Goal: Task Accomplishment & Management: Manage account settings

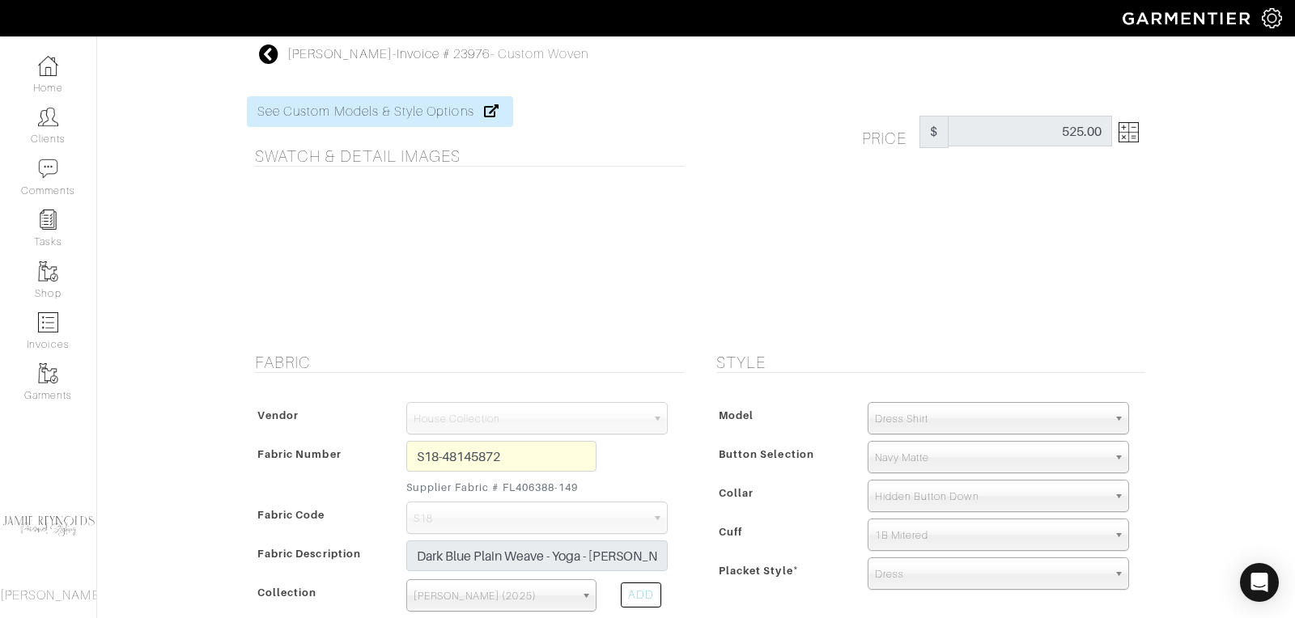
click at [270, 49] on icon at bounding box center [269, 54] width 20 height 19
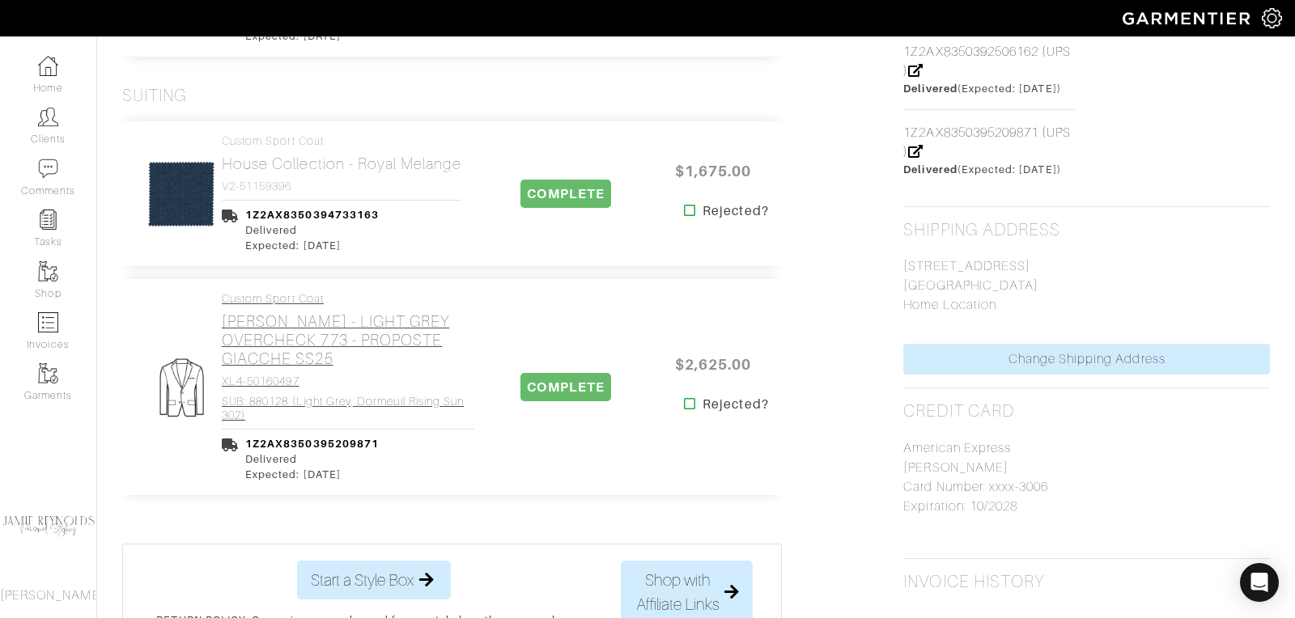
scroll to position [963, 0]
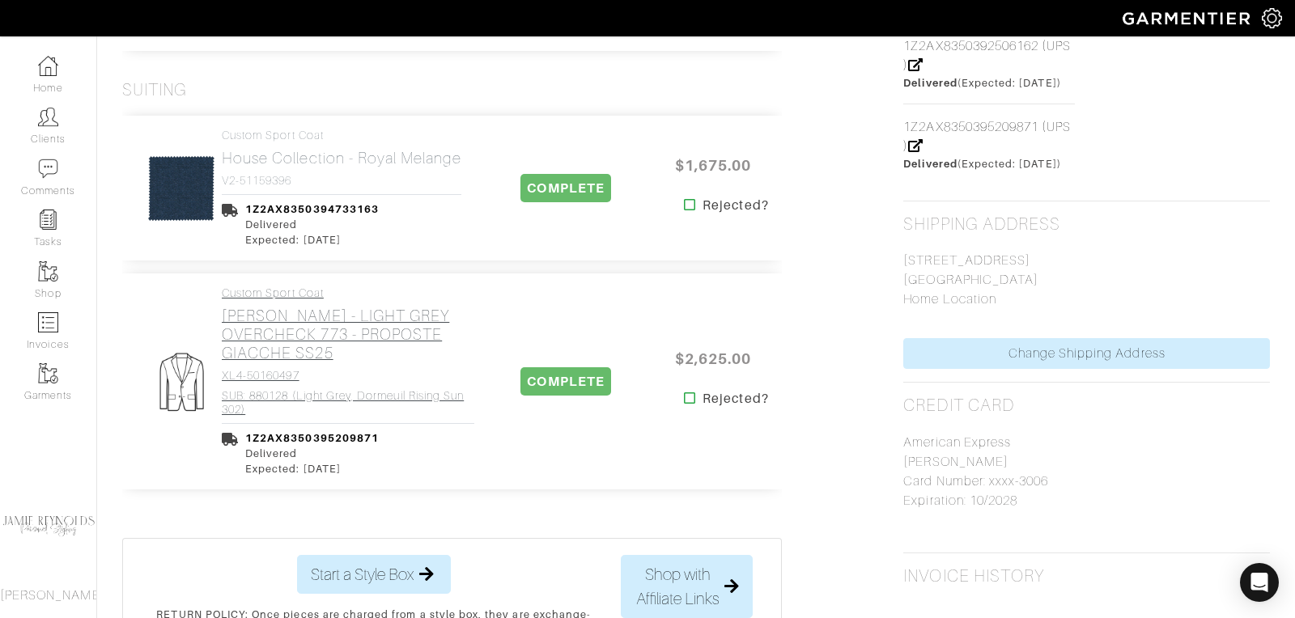
click at [340, 307] on h2 "[PERSON_NAME] - LIGHT GREY OVERCHECK 773 - PROPOSTE GIACCHE SS25" at bounding box center [348, 335] width 253 height 56
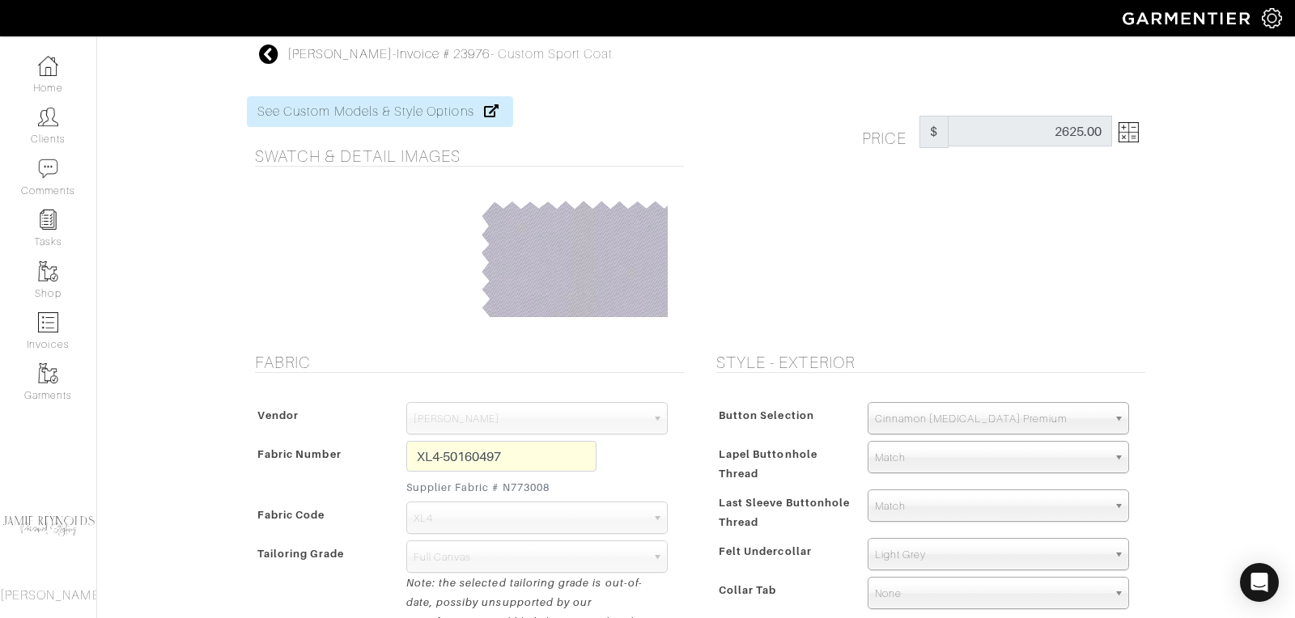
click at [270, 56] on icon at bounding box center [269, 54] width 20 height 19
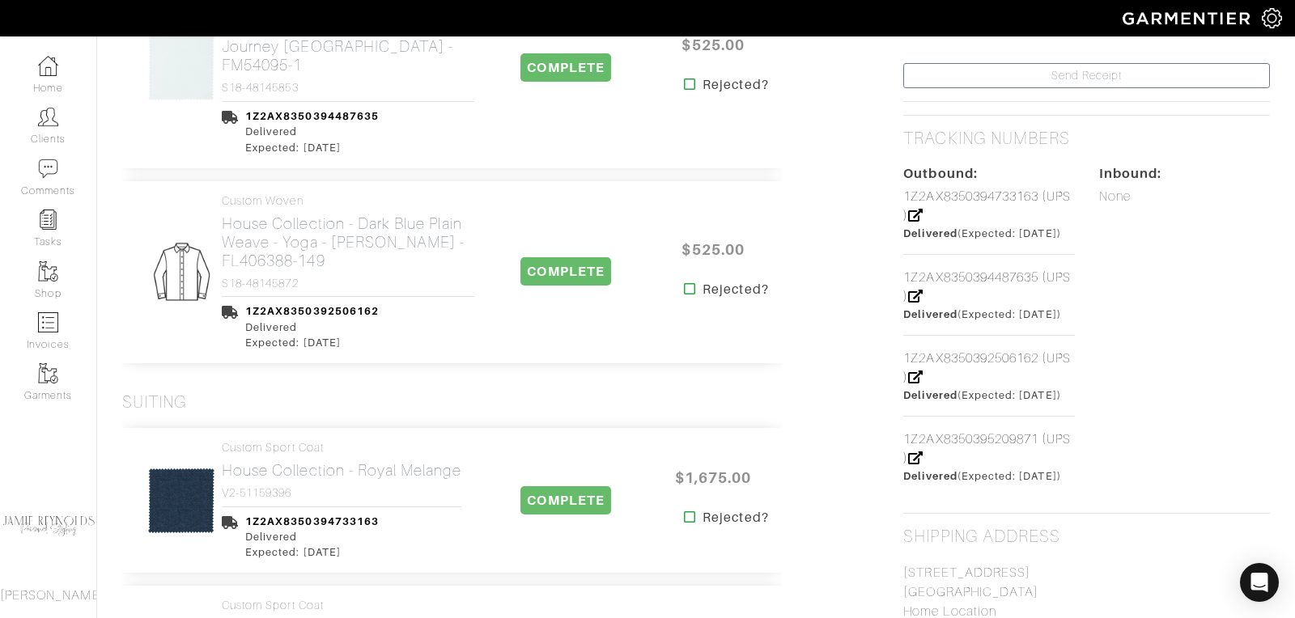
scroll to position [652, 0]
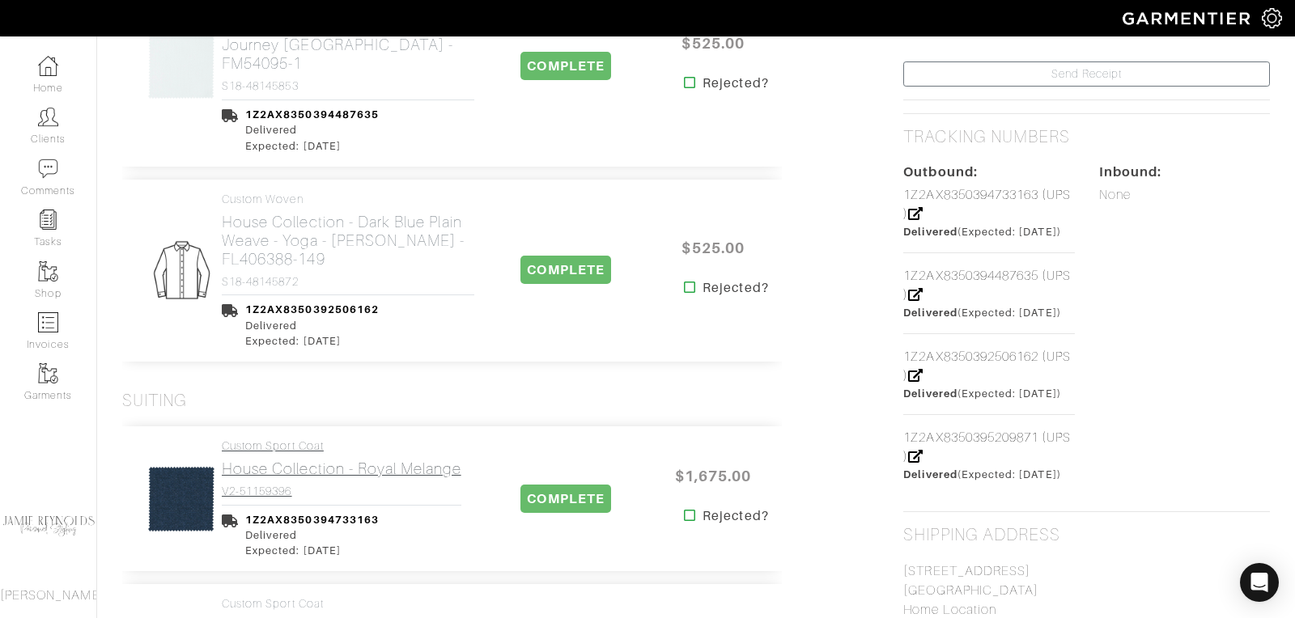
click at [375, 460] on h2 "House Collection - Royal Melange" at bounding box center [342, 469] width 240 height 19
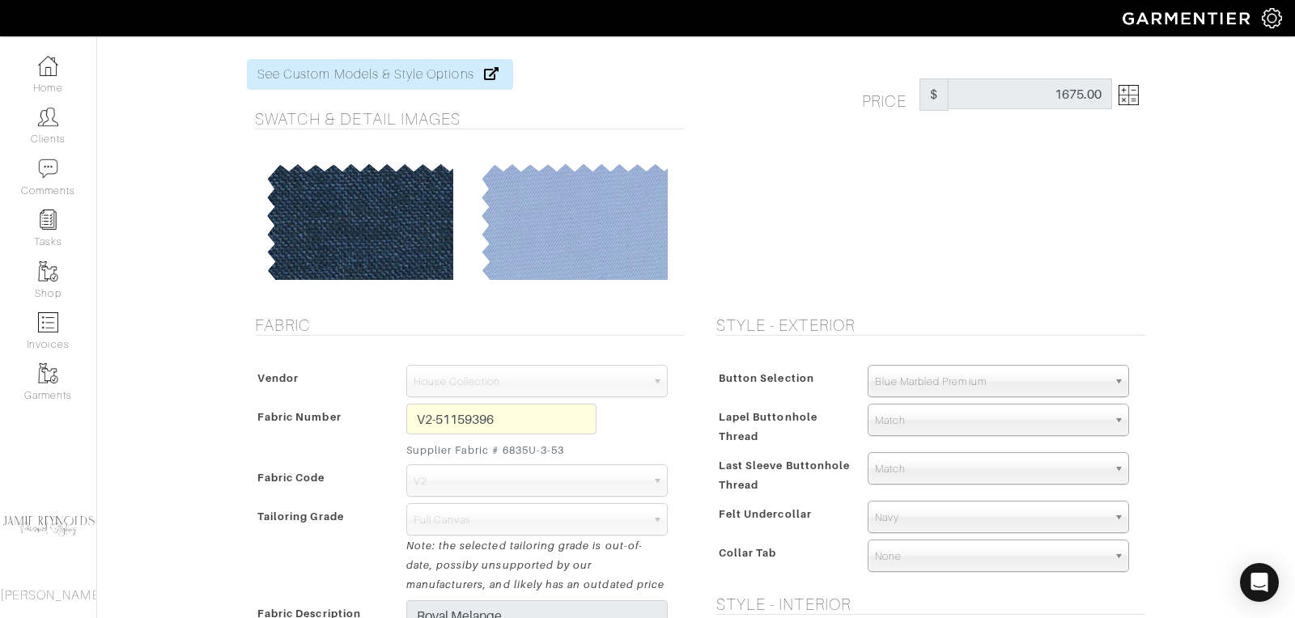
scroll to position [36, 0]
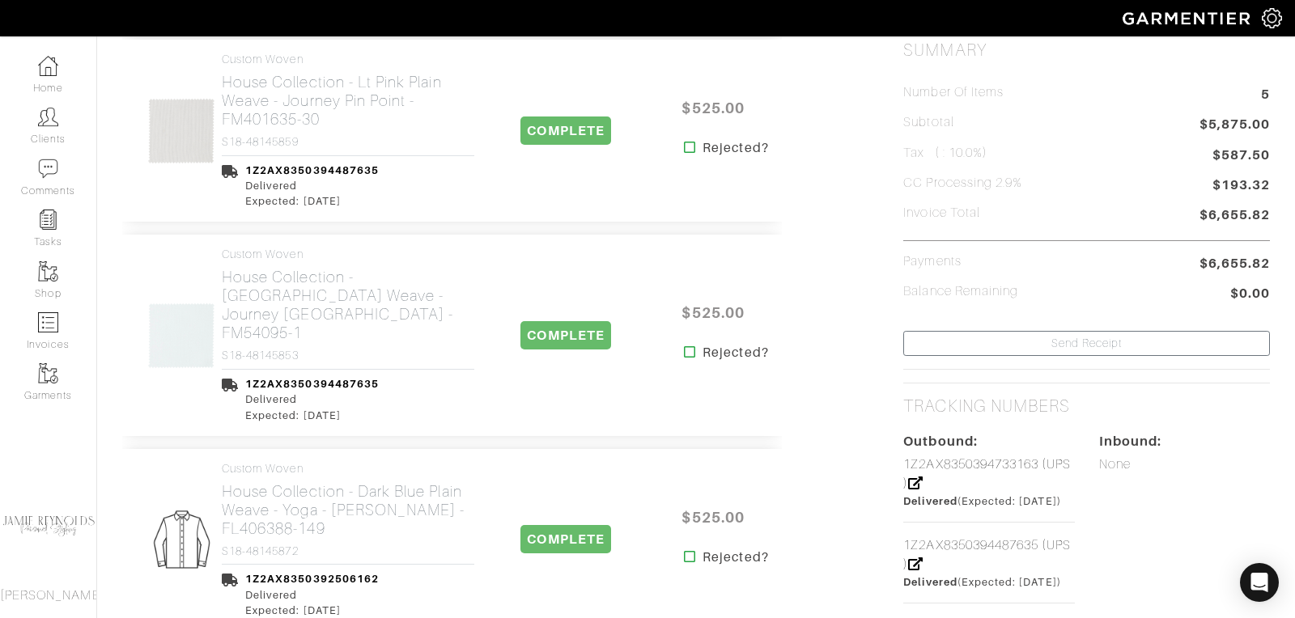
scroll to position [906, 0]
